Goal: Navigation & Orientation: Find specific page/section

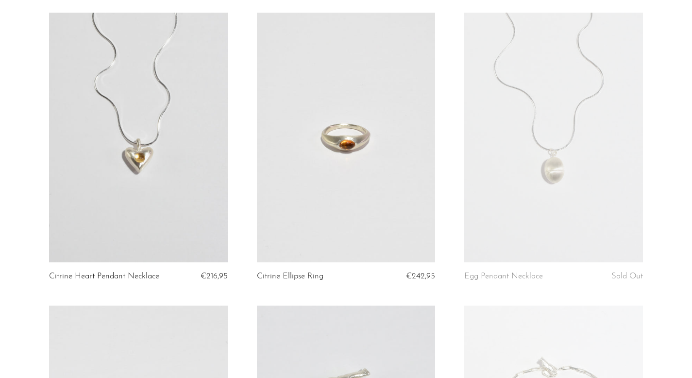
scroll to position [1143, 0]
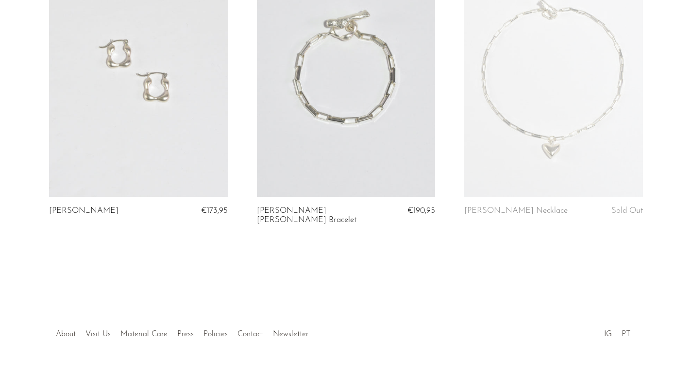
click at [64, 330] on link "About" at bounding box center [66, 334] width 20 height 8
